Goal: Task Accomplishment & Management: Use online tool/utility

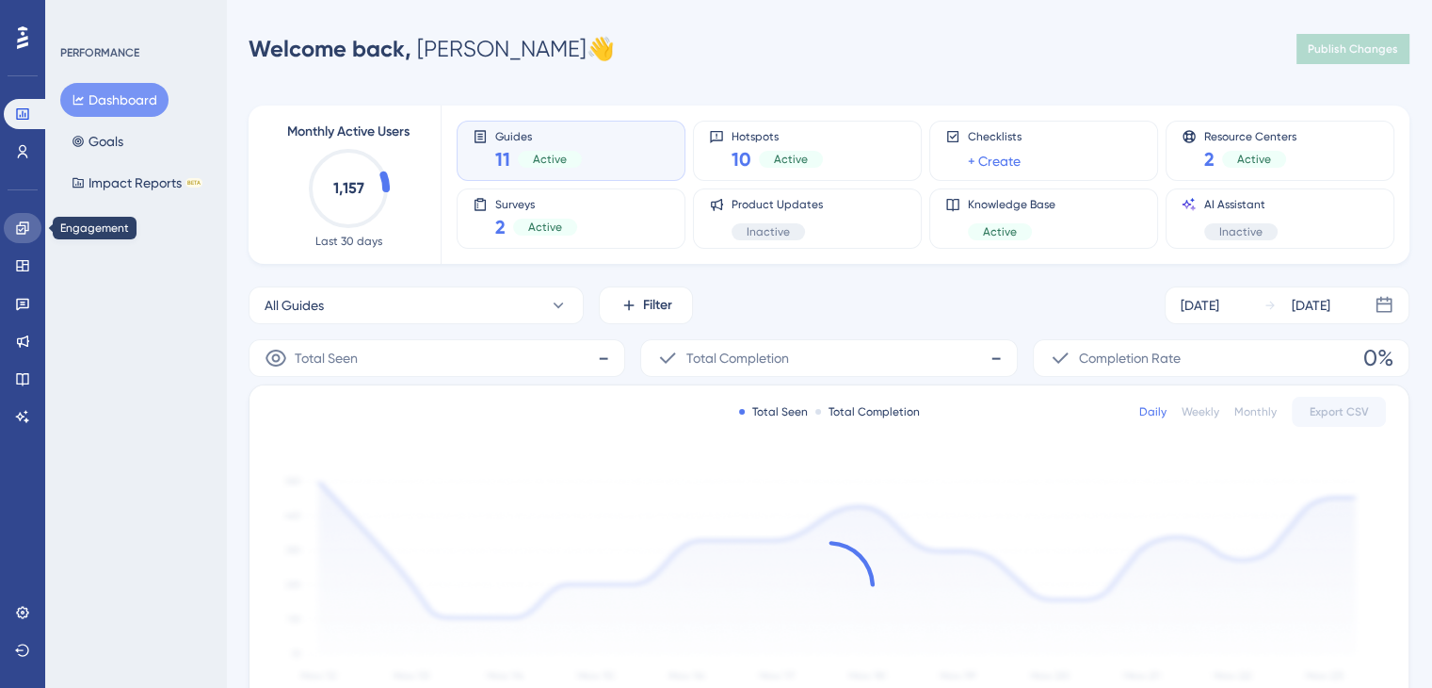
click at [18, 231] on icon at bounding box center [22, 227] width 15 height 15
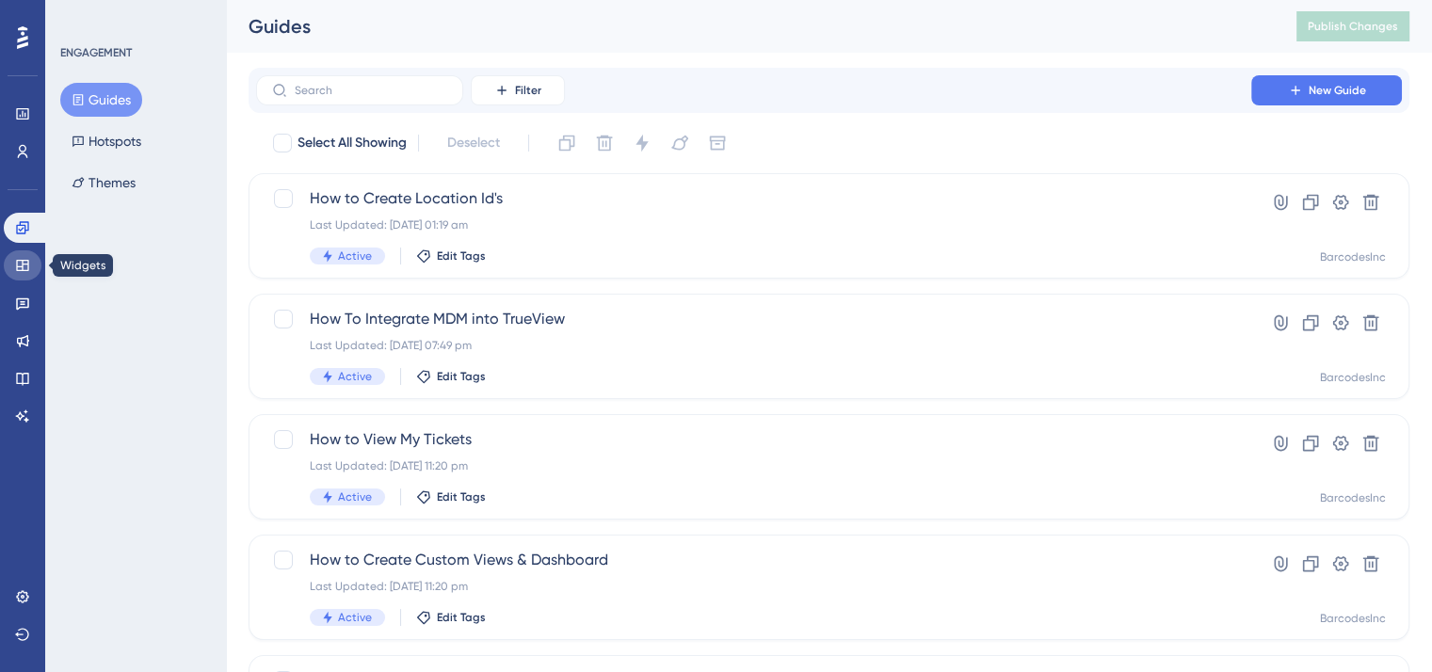
click at [23, 271] on icon at bounding box center [22, 265] width 15 height 15
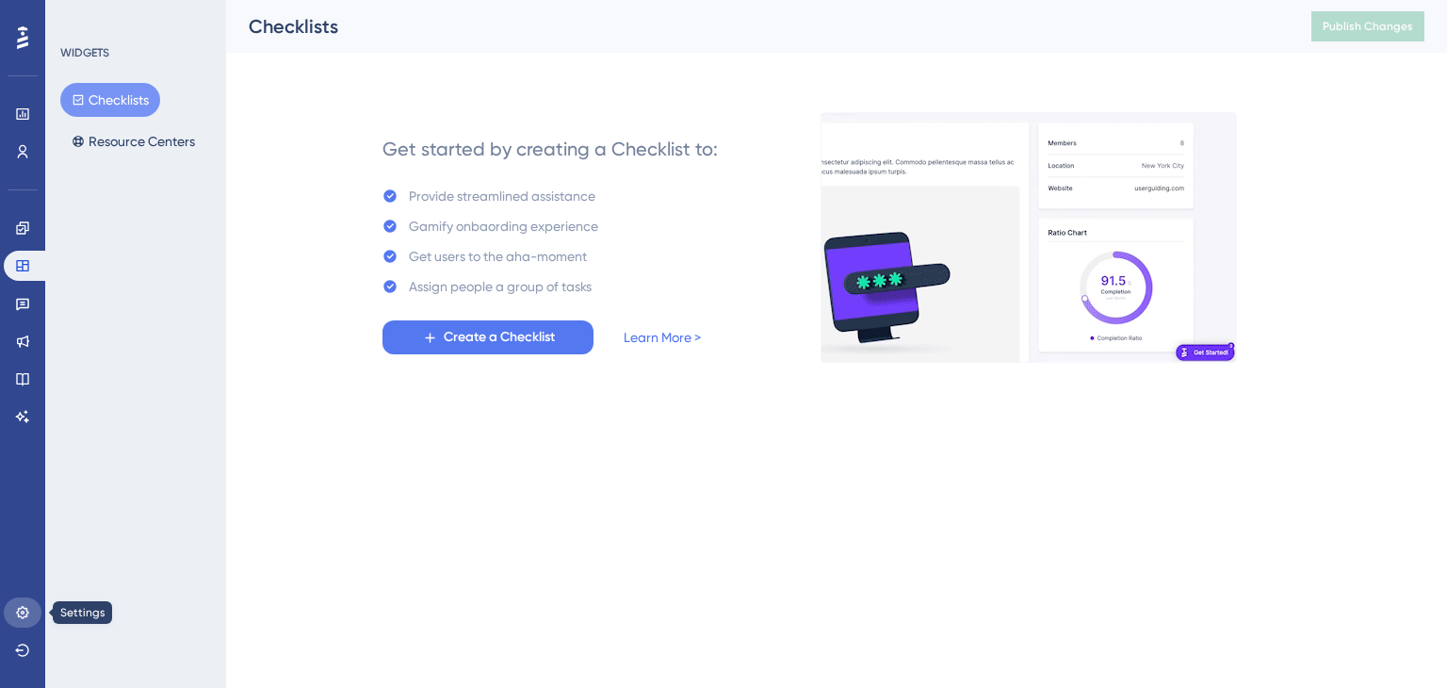
click at [23, 613] on icon at bounding box center [22, 612] width 12 height 12
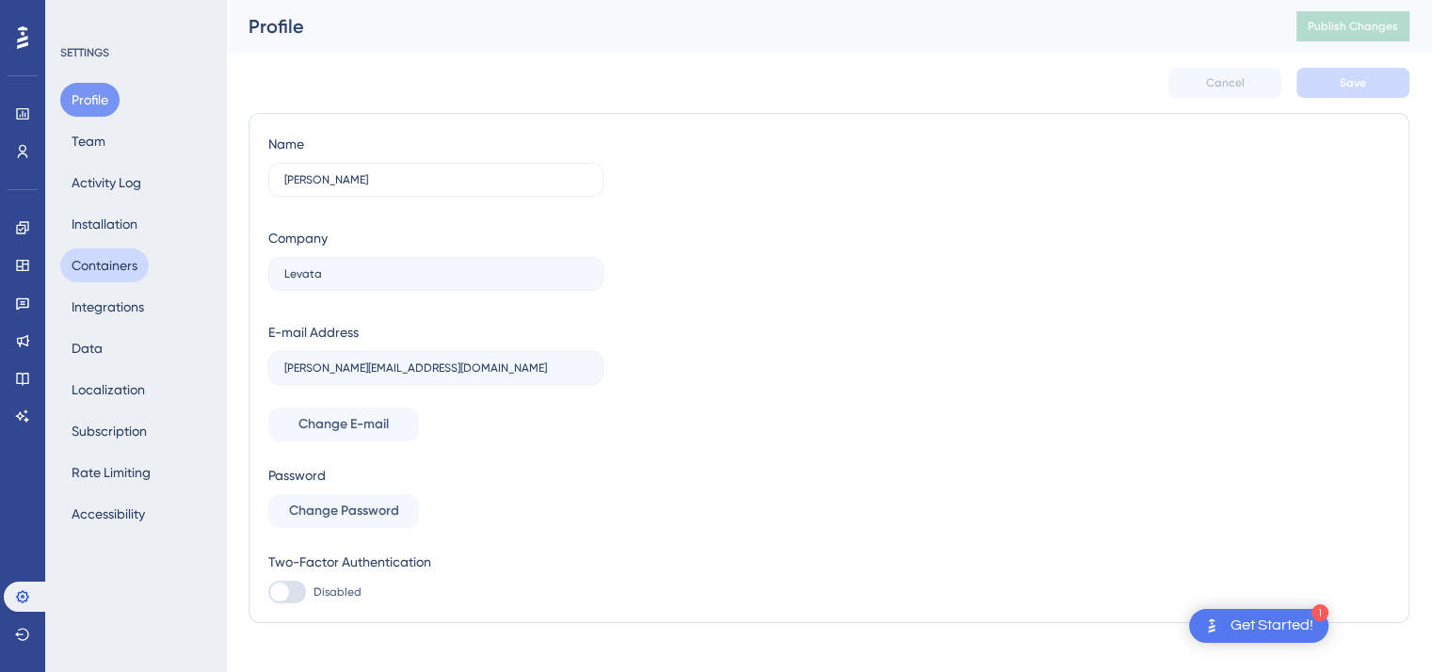
click at [115, 267] on button "Containers" at bounding box center [104, 266] width 89 height 34
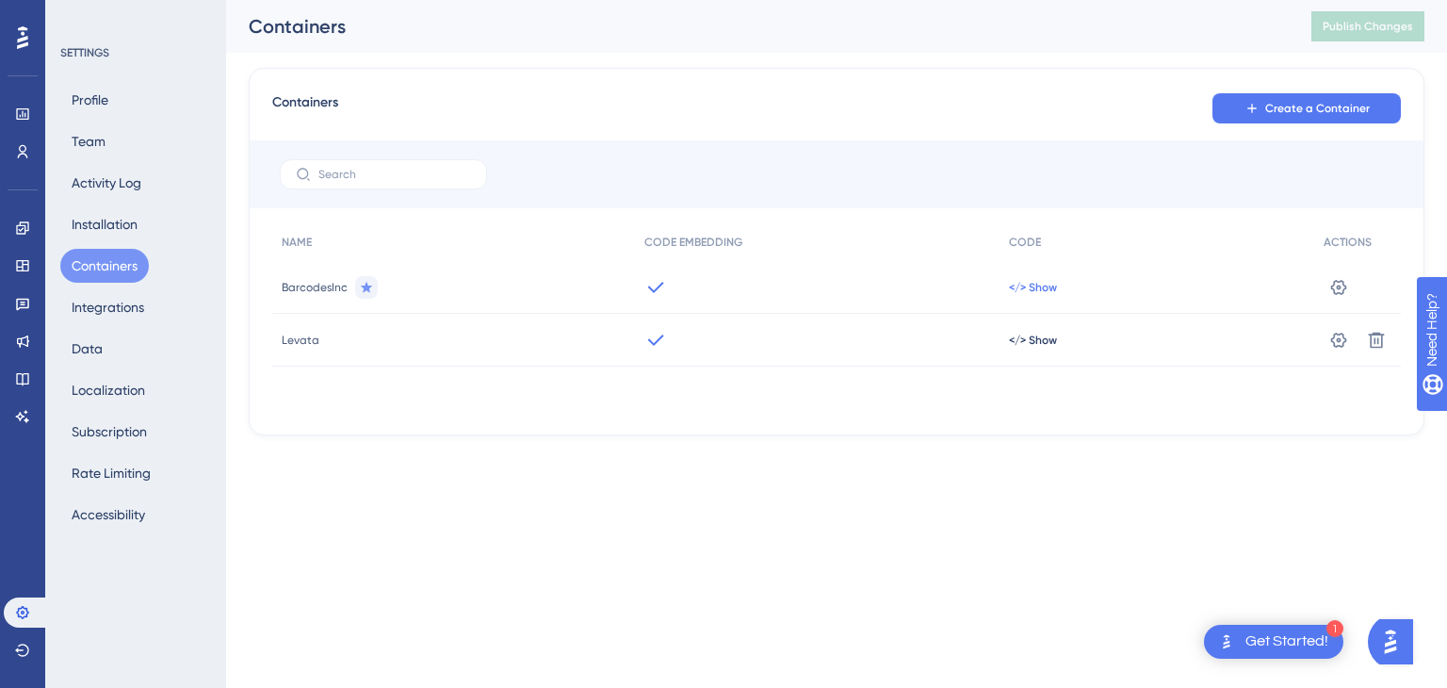
click at [1025, 290] on span "</> Show" at bounding box center [1033, 287] width 48 height 15
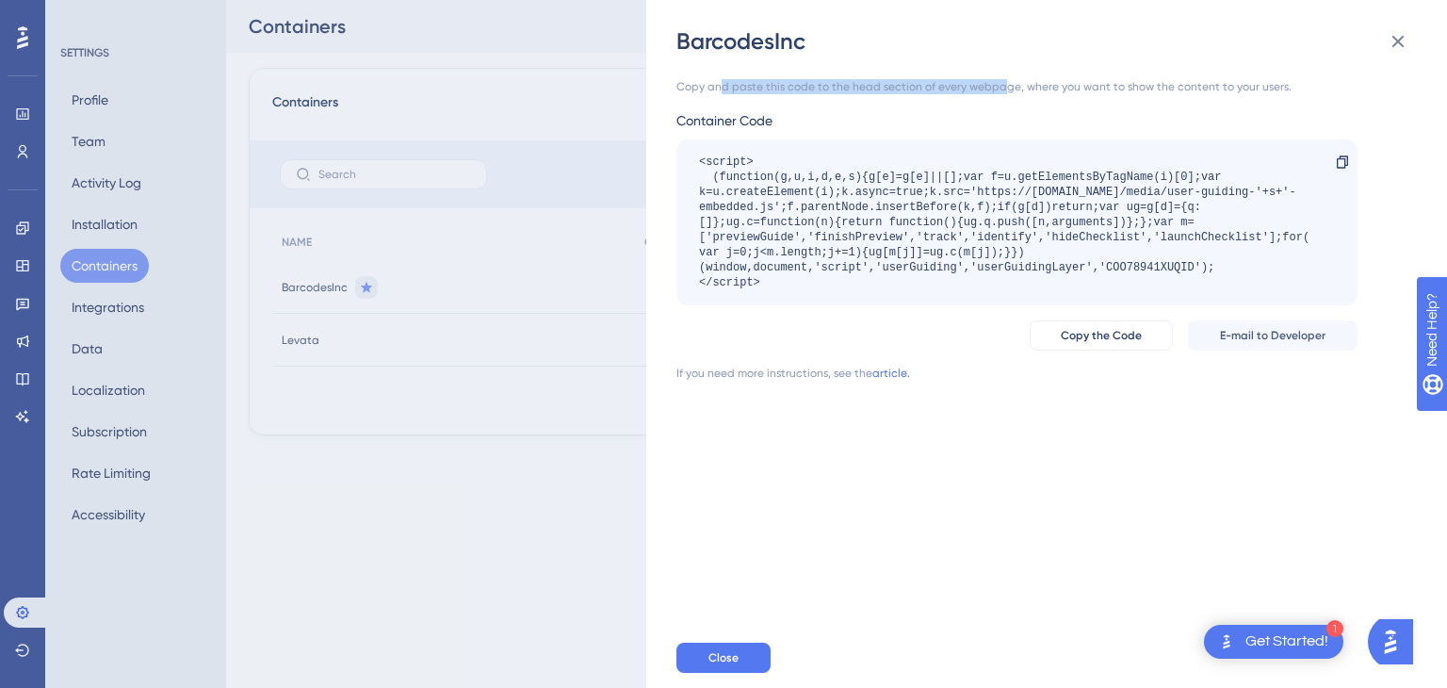
drag, startPoint x: 720, startPoint y: 84, endPoint x: 999, endPoint y: 84, distance: 279.7
click at [999, 84] on div "Copy and paste this code to the head section of every webpage, where you want t…" at bounding box center [1016, 86] width 681 height 15
drag, startPoint x: 769, startPoint y: 285, endPoint x: 709, endPoint y: 197, distance: 107.1
click at [709, 197] on div "<script> (function(g,u,i,d,e,s){g[e]=g[e]||[];var f=u.getElementsByTagName(i)[0…" at bounding box center [1007, 222] width 617 height 136
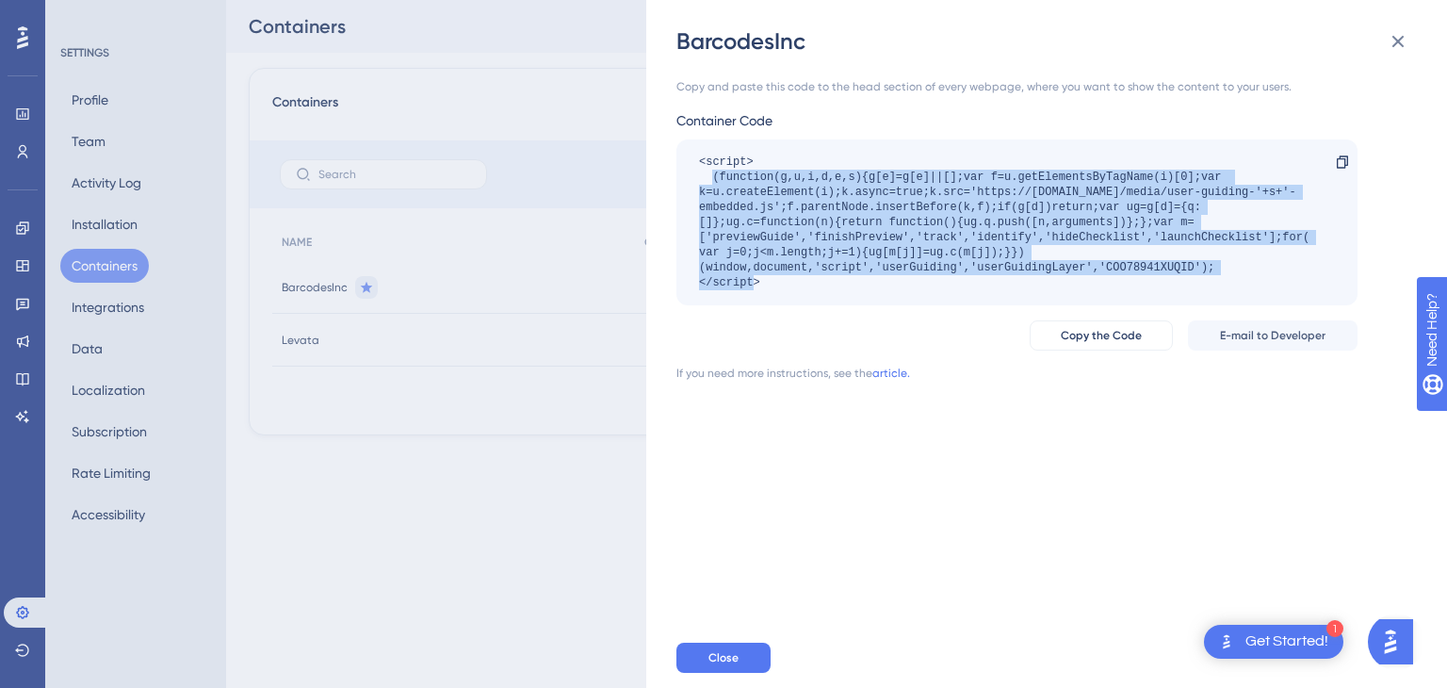
drag, startPoint x: 716, startPoint y: 175, endPoint x: 1254, endPoint y: 272, distance: 547.4
click at [1253, 272] on div "<script> (function(g,u,i,d,e,s){g[e]=g[e]||[];var f=u.getElementsByTagName(i)[0…" at bounding box center [1007, 222] width 617 height 136
copy div "(function(g,u,i,d,e,s){g[e]=g[e]||[];var f=u.getElementsByTagName(i)[0];var k=u…"
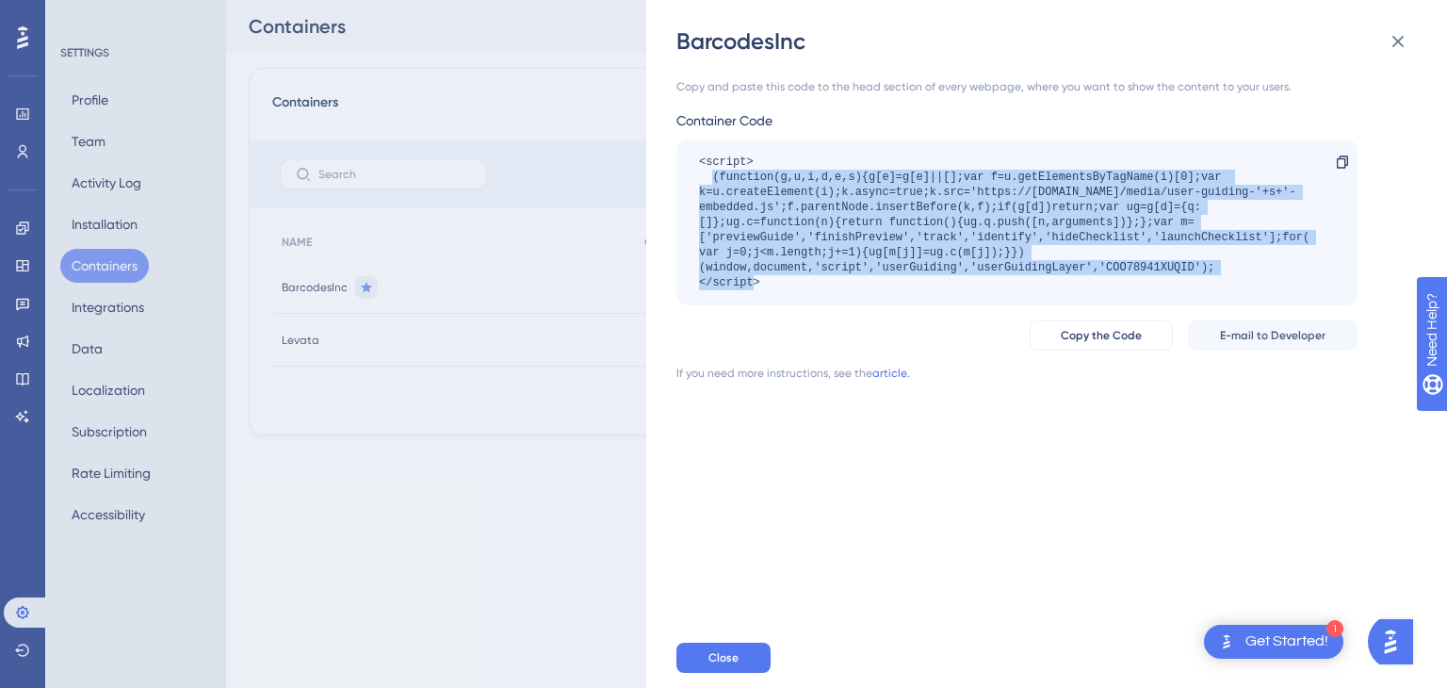
click at [1151, 272] on div "<script> (function(g,u,i,d,e,s){g[e]=g[e]||[];var f=u.getElementsByTagName(i)[0…" at bounding box center [1007, 222] width 617 height 136
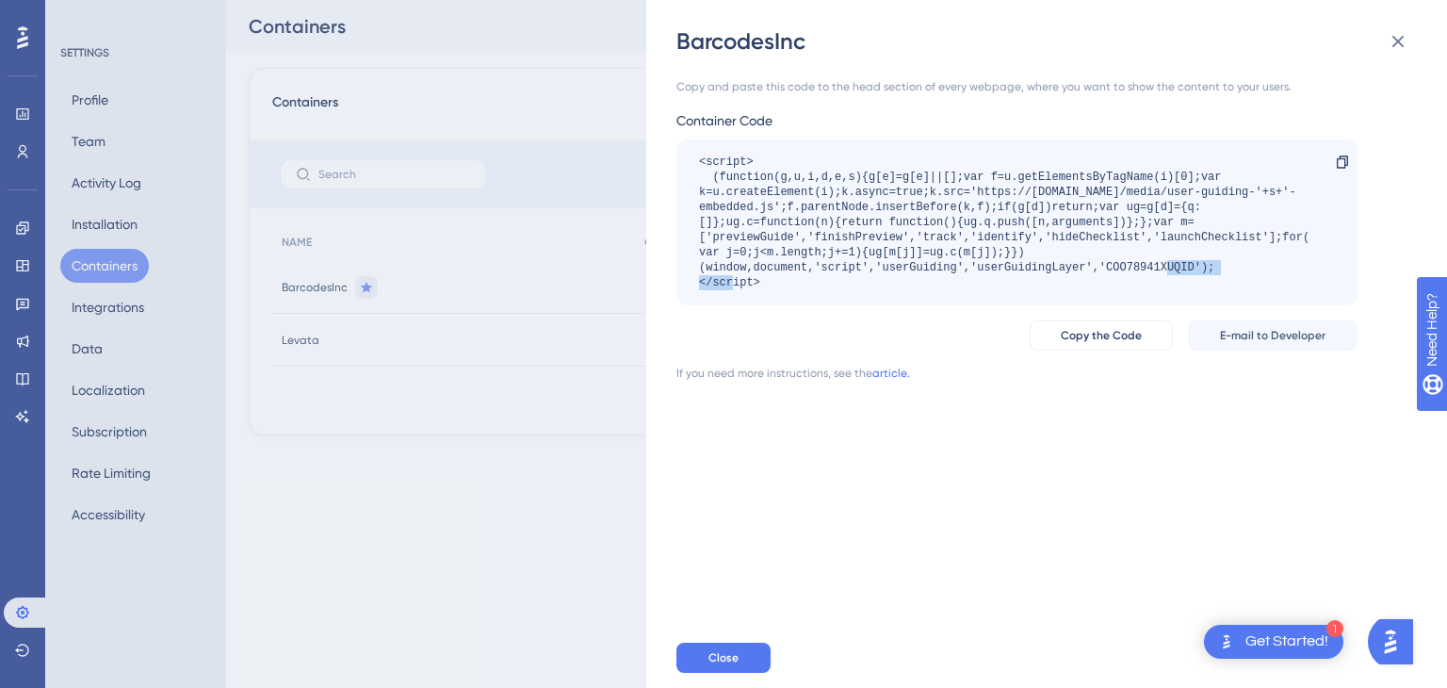
click at [1151, 272] on div "<script> (function(g,u,i,d,e,s){g[e]=g[e]||[];var f=u.getElementsByTagName(i)[0…" at bounding box center [1007, 222] width 617 height 136
copy div "COO78941XUQID"
click at [1085, 340] on span "Copy the Code" at bounding box center [1100, 335] width 81 height 15
copy div "COO78941XUQID"
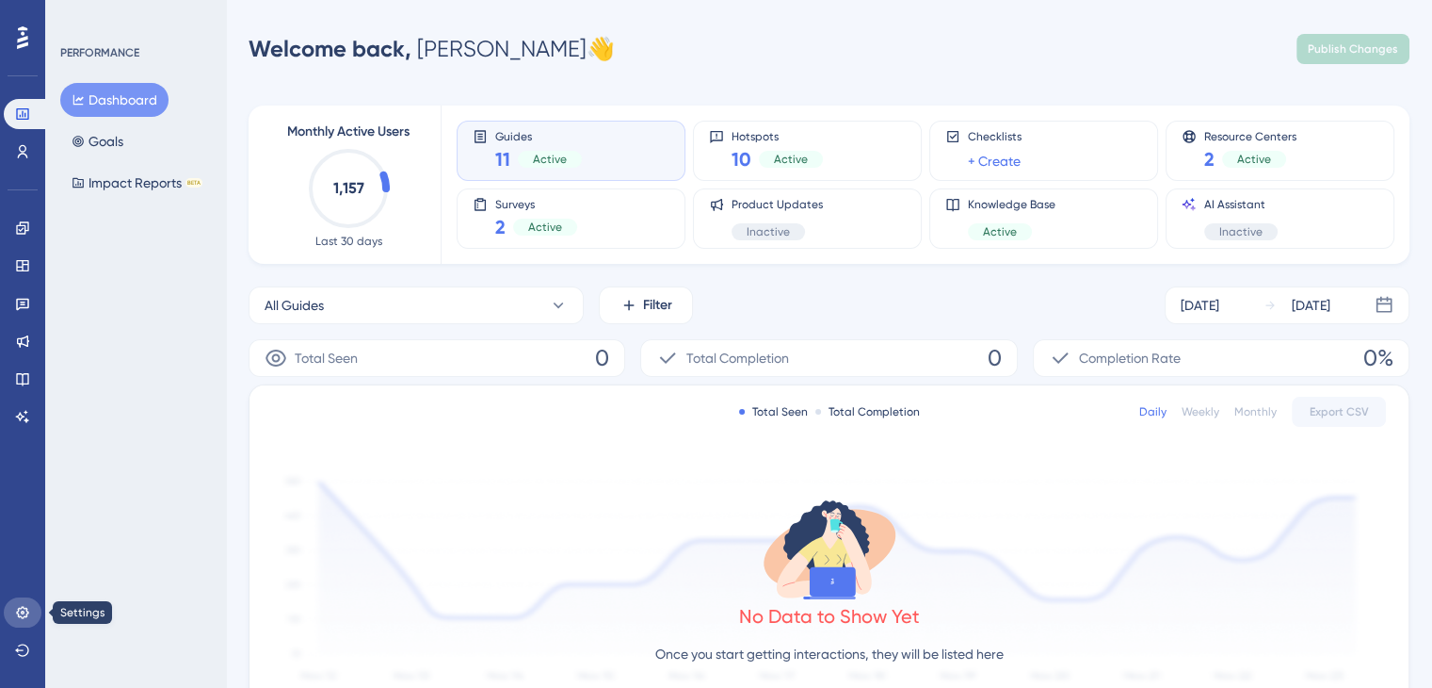
click at [13, 617] on link at bounding box center [23, 612] width 38 height 30
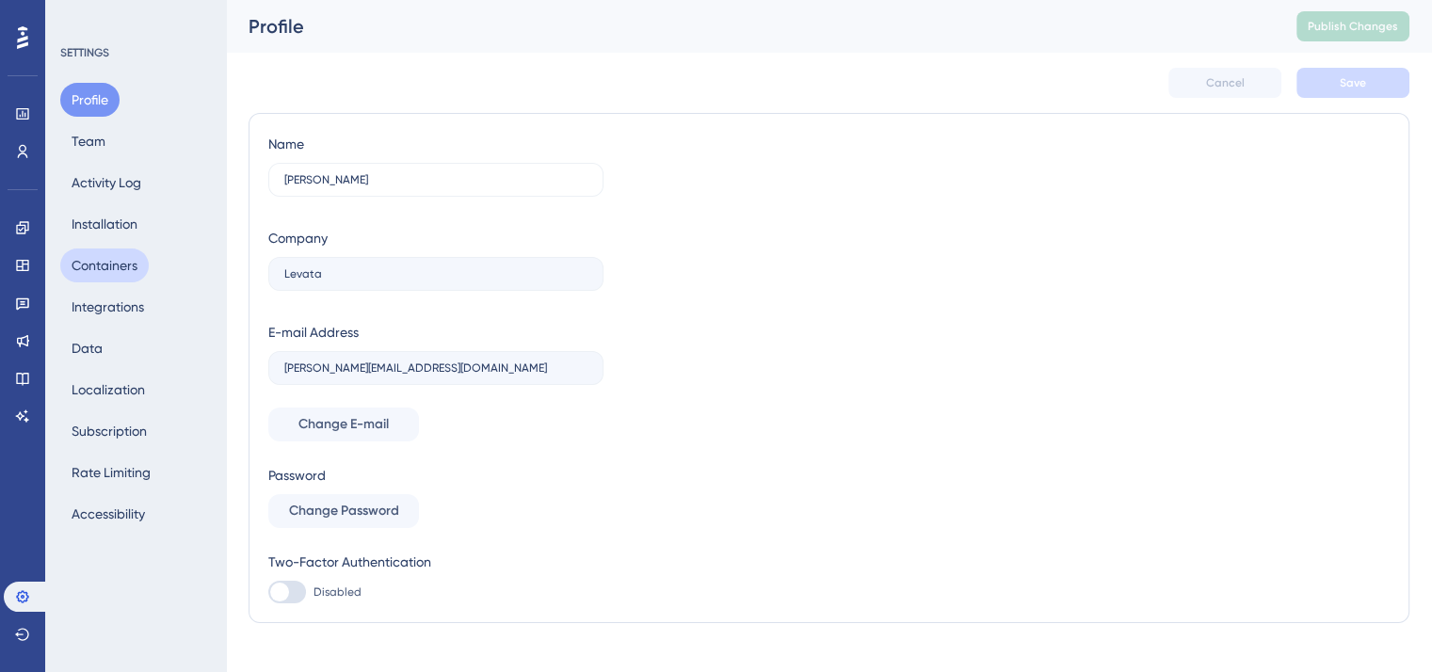
click at [114, 263] on button "Containers" at bounding box center [104, 266] width 89 height 34
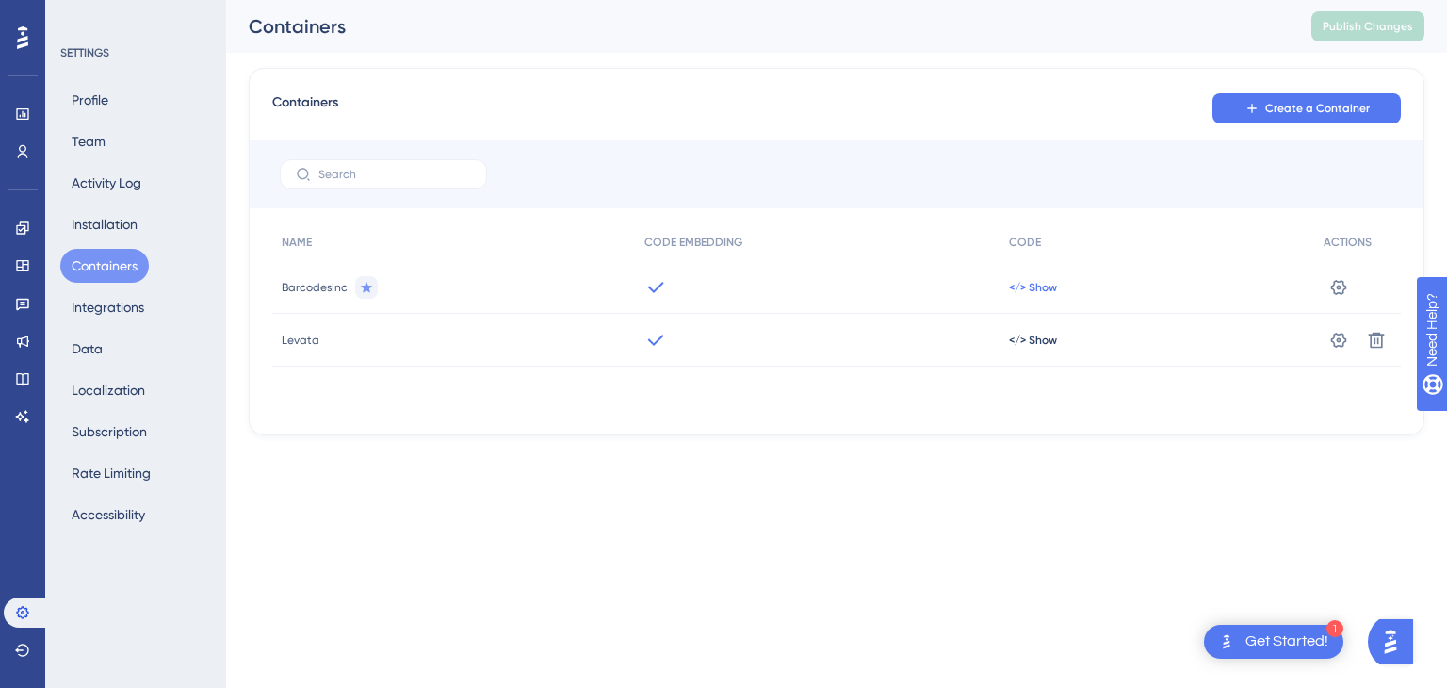
click at [1029, 287] on span "</> Show" at bounding box center [1033, 287] width 48 height 15
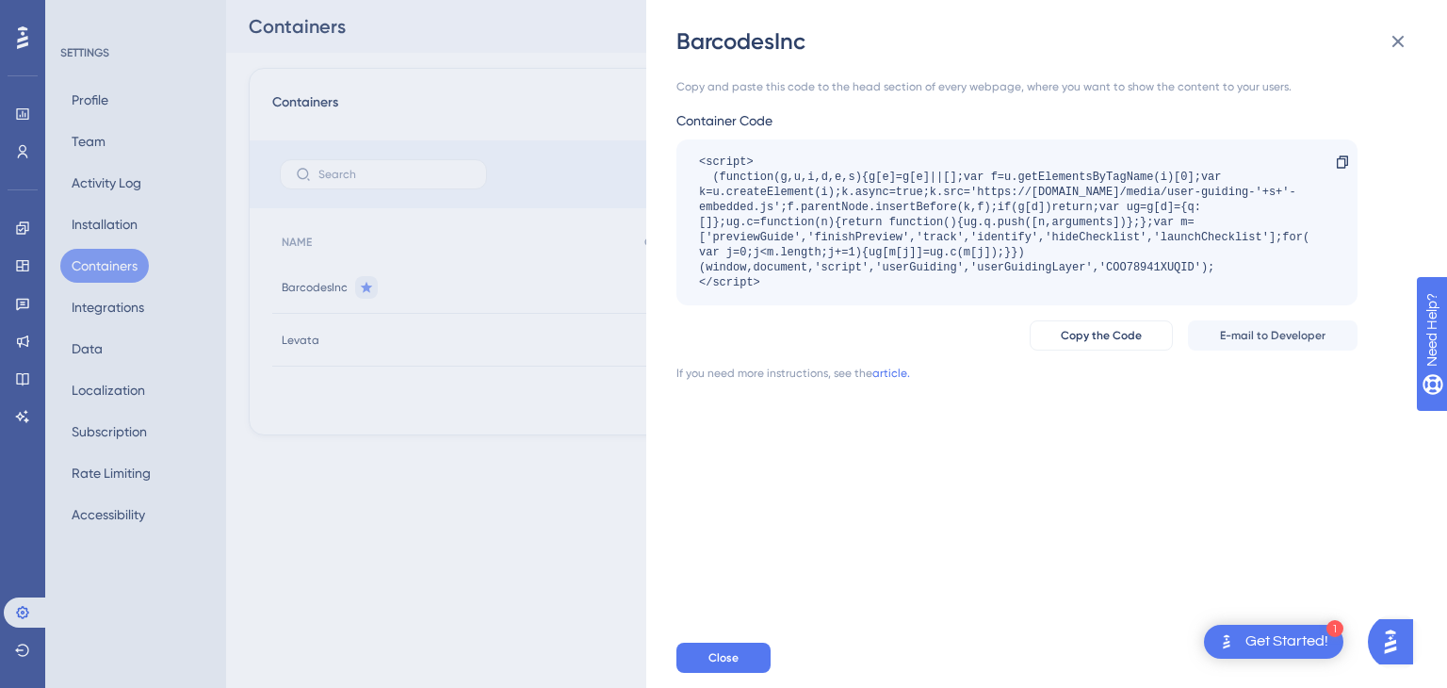
click at [1134, 266] on div "<script> (function(g,u,i,d,e,s){g[e]=g[e]||[];var f=u.getElementsByTagName(i)[0…" at bounding box center [1007, 222] width 617 height 136
copy div "COO78941XUQID"
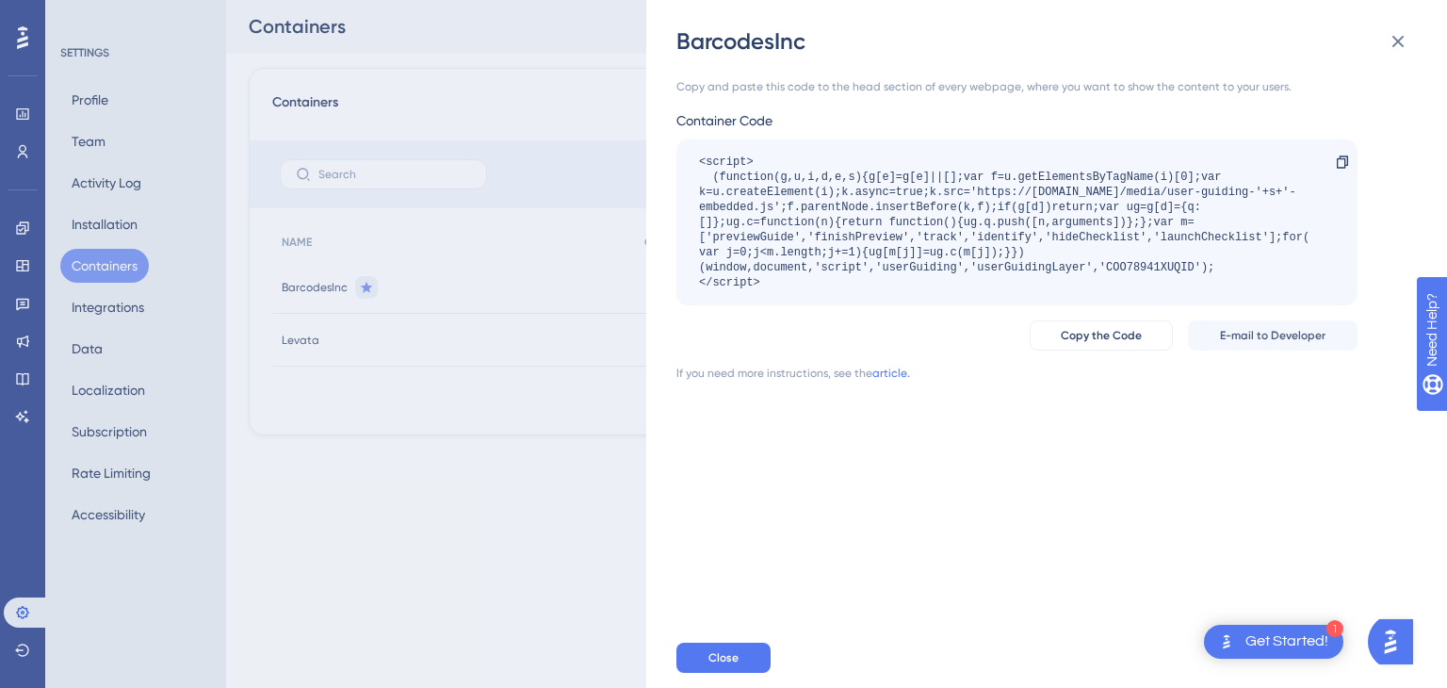
drag, startPoint x: 1108, startPoint y: 287, endPoint x: 1120, endPoint y: 280, distance: 14.4
click at [1110, 286] on div "<script> (function(g,u,i,d,e,s){g[e]=g[e]||[];var f=u.getElementsByTagName(i)[0…" at bounding box center [1007, 222] width 617 height 136
click at [1132, 266] on div "<script> (function(g,u,i,d,e,s){g[e]=g[e]||[];var f=u.getElementsByTagName(i)[0…" at bounding box center [1007, 222] width 617 height 136
copy div "COO78941XUQID"
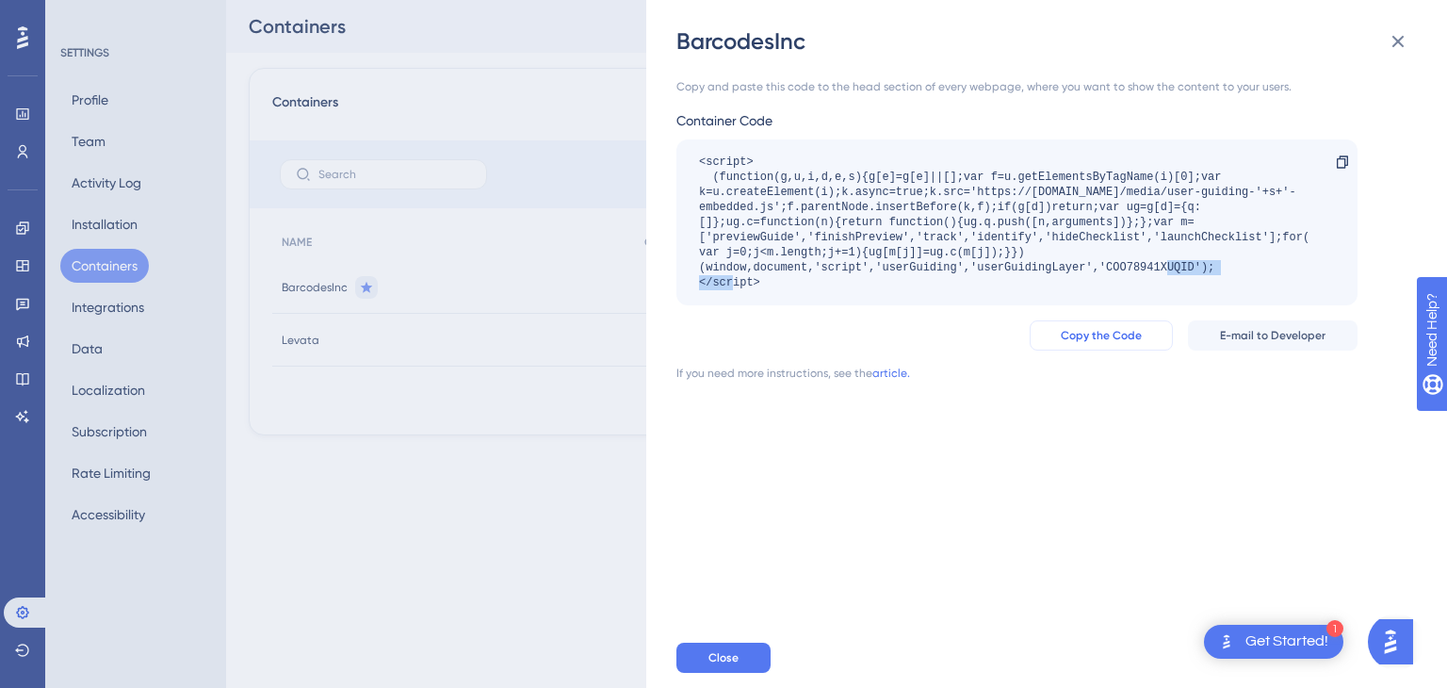
click at [1106, 330] on span "Copy the Code" at bounding box center [1100, 335] width 81 height 15
copy div "COO78941XUQID"
click at [1089, 332] on span "Copy the Code" at bounding box center [1100, 335] width 81 height 15
copy div "COO78941XUQID"
click at [1395, 34] on icon at bounding box center [1397, 41] width 23 height 23
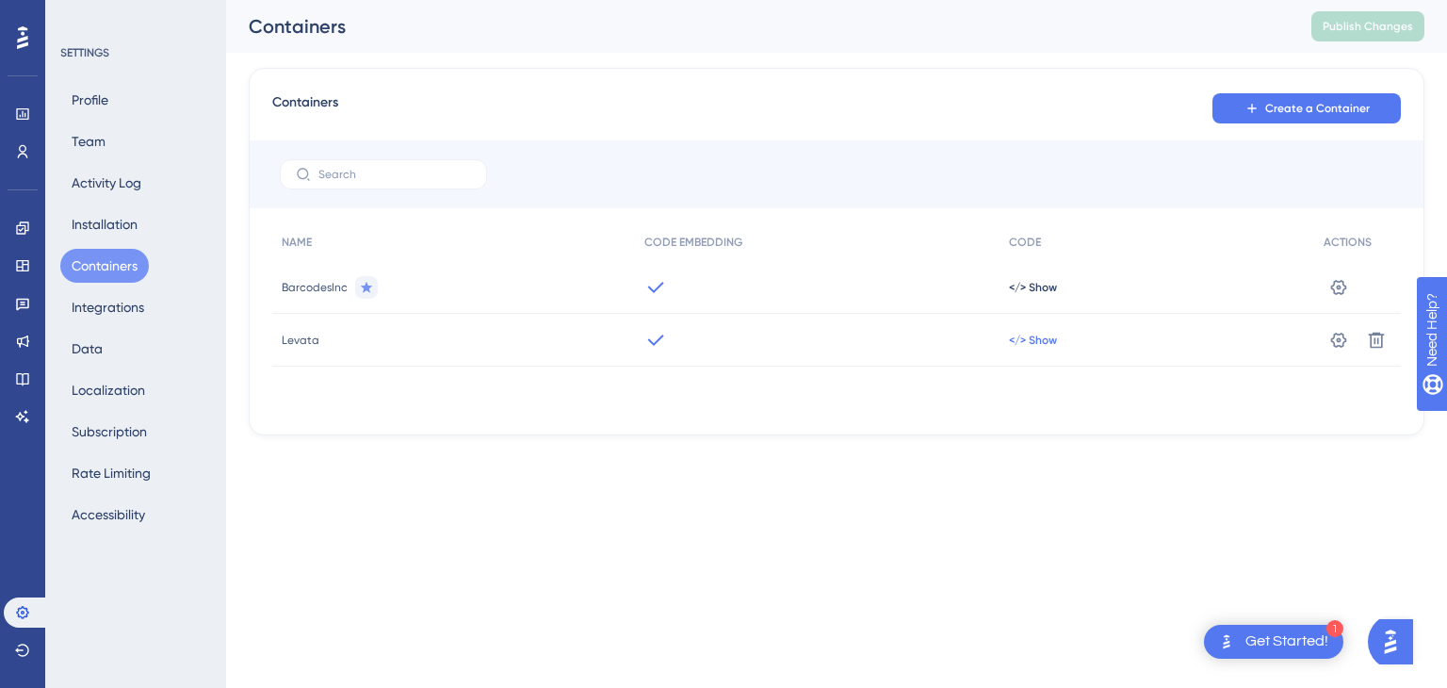
click at [1044, 295] on span "</> Show" at bounding box center [1033, 287] width 48 height 15
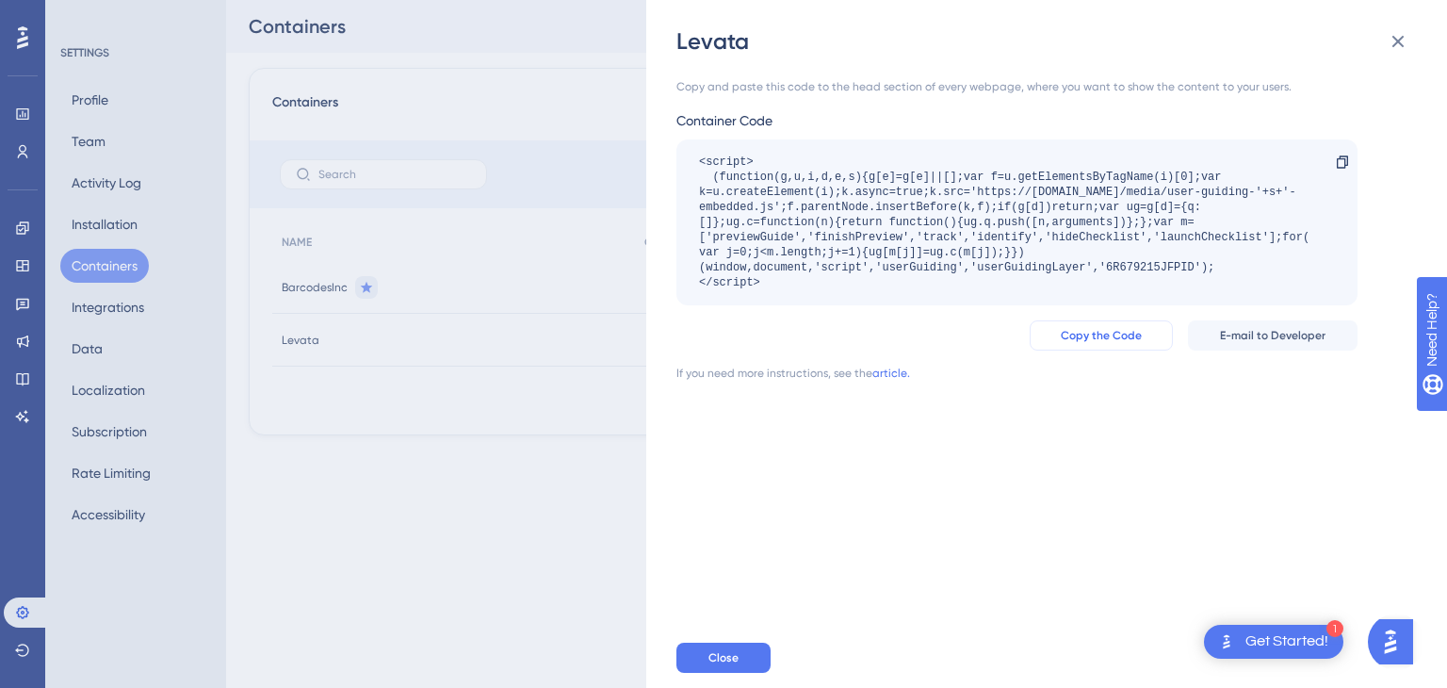
click at [1093, 332] on span "Copy the Code" at bounding box center [1100, 335] width 81 height 15
copy div "COO78941XUQID"
